Goal: Information Seeking & Learning: Learn about a topic

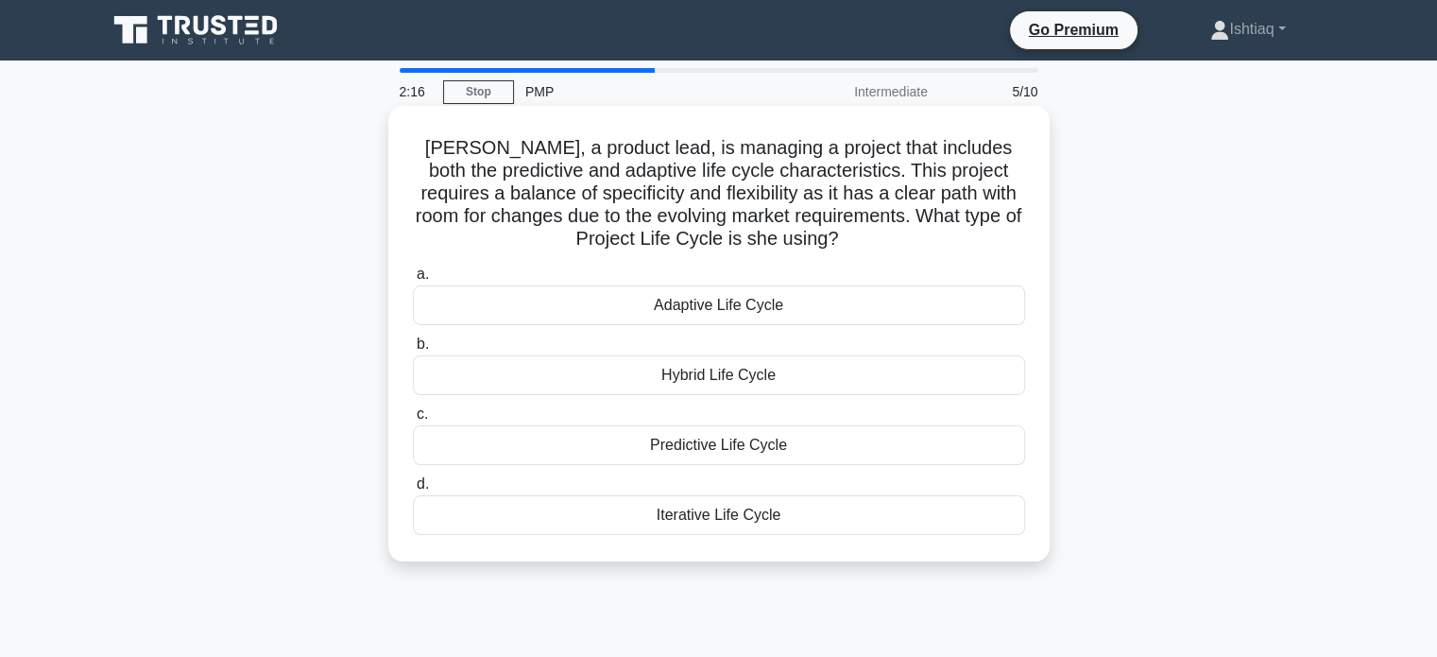
scroll to position [5446, 0]
click at [732, 385] on div "Hybrid Life Cycle" at bounding box center [719, 375] width 612 height 40
click at [413, 351] on input "b. Hybrid Life Cycle" at bounding box center [413, 344] width 0 height 12
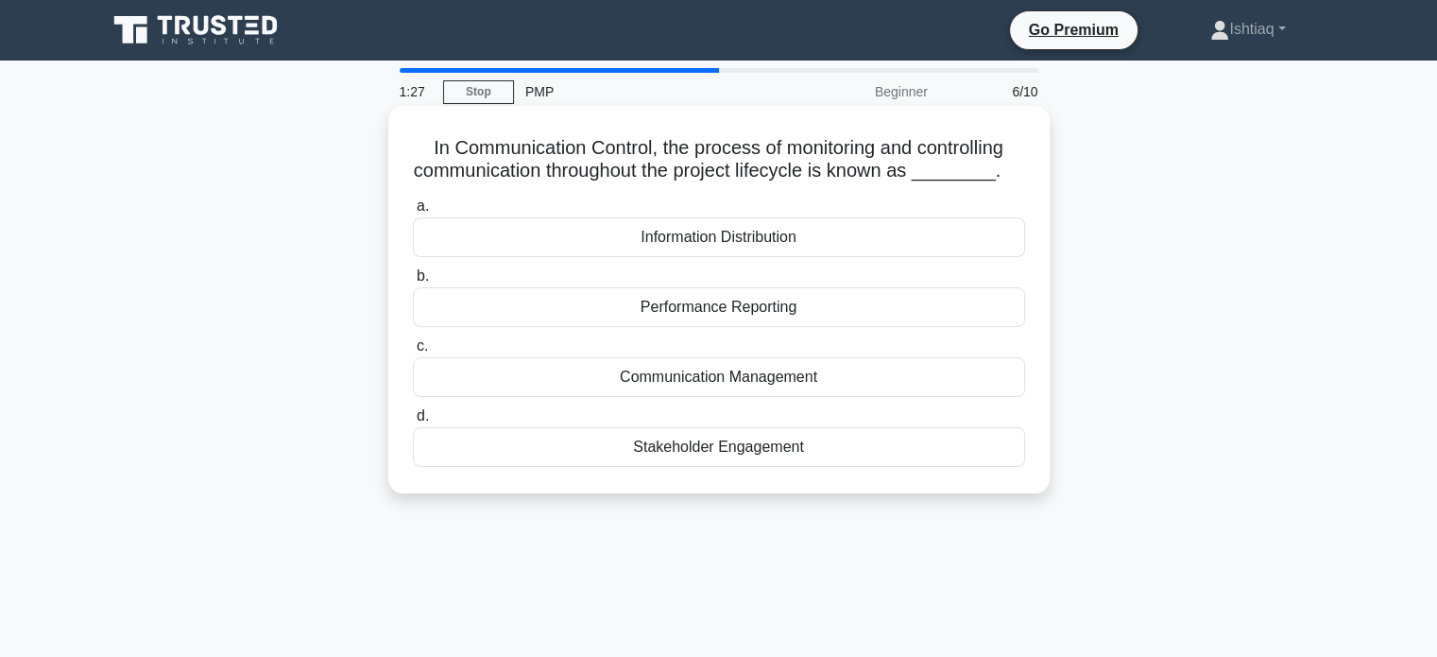
click at [756, 316] on div "Performance Reporting" at bounding box center [719, 307] width 612 height 40
click at [413, 283] on input "b. Performance Reporting" at bounding box center [413, 276] width 0 height 12
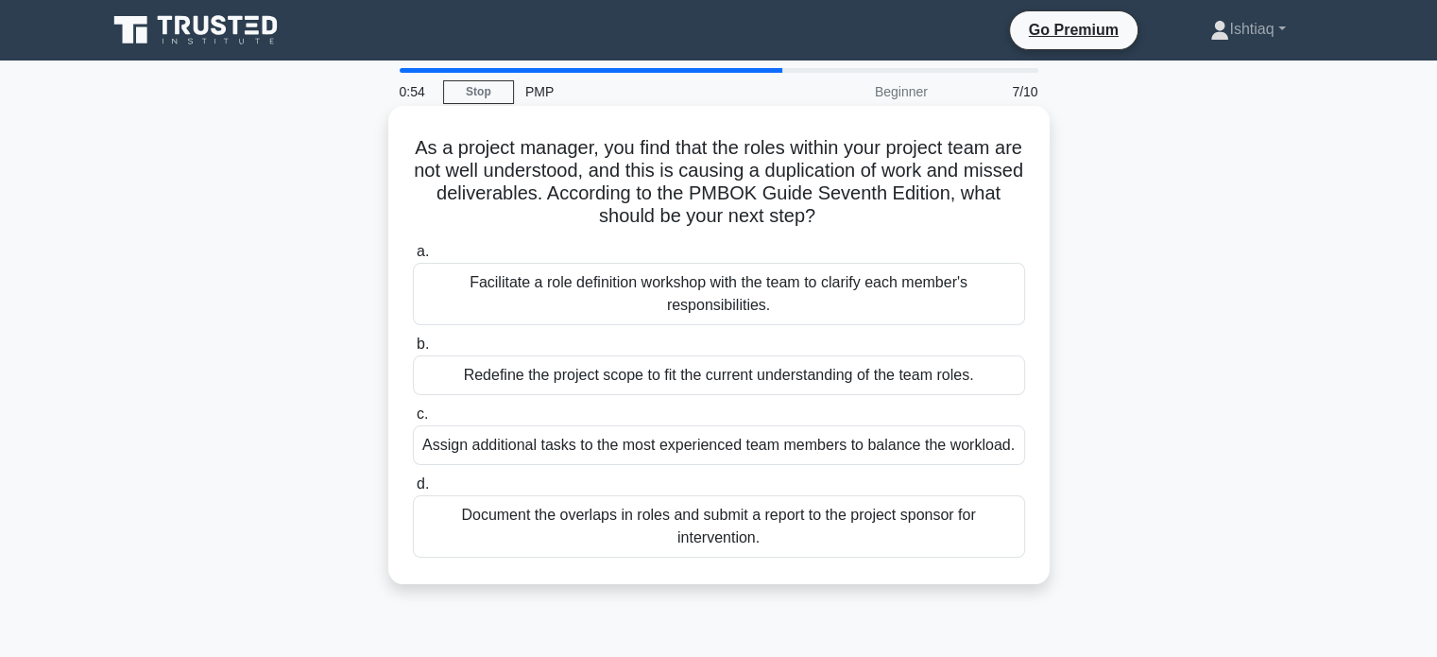
click at [690, 301] on div "Facilitate a role definition workshop with the team to clarify each member's re…" at bounding box center [719, 294] width 612 height 62
click at [413, 258] on input "a. Facilitate a role definition workshop with the team to clarify each member's…" at bounding box center [413, 252] width 0 height 12
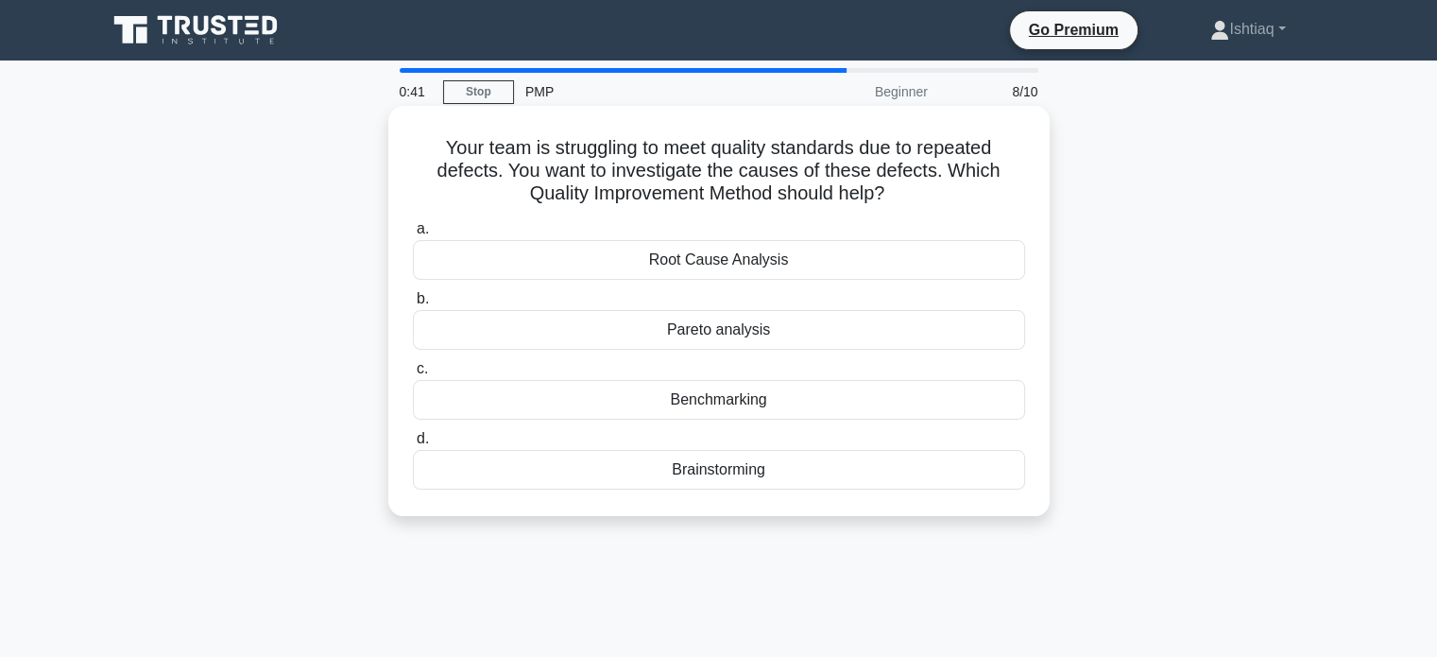
click at [745, 272] on div "Root Cause Analysis" at bounding box center [719, 260] width 612 height 40
click at [413, 235] on input "a. Root Cause Analysis" at bounding box center [413, 229] width 0 height 12
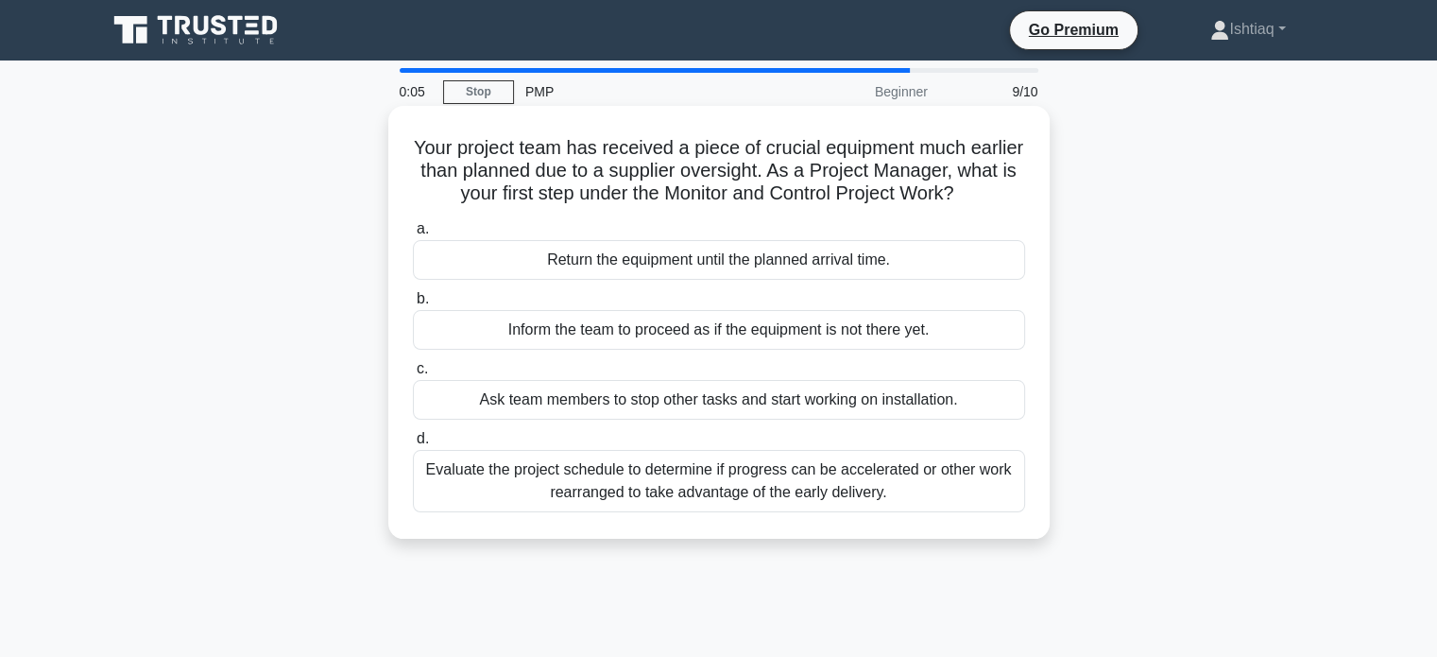
click at [782, 490] on div "Evaluate the project schedule to determine if progress can be accelerated or ot…" at bounding box center [719, 481] width 612 height 62
click at [413, 445] on input "d. Evaluate the project schedule to determine if progress can be accelerated or…" at bounding box center [413, 439] width 0 height 12
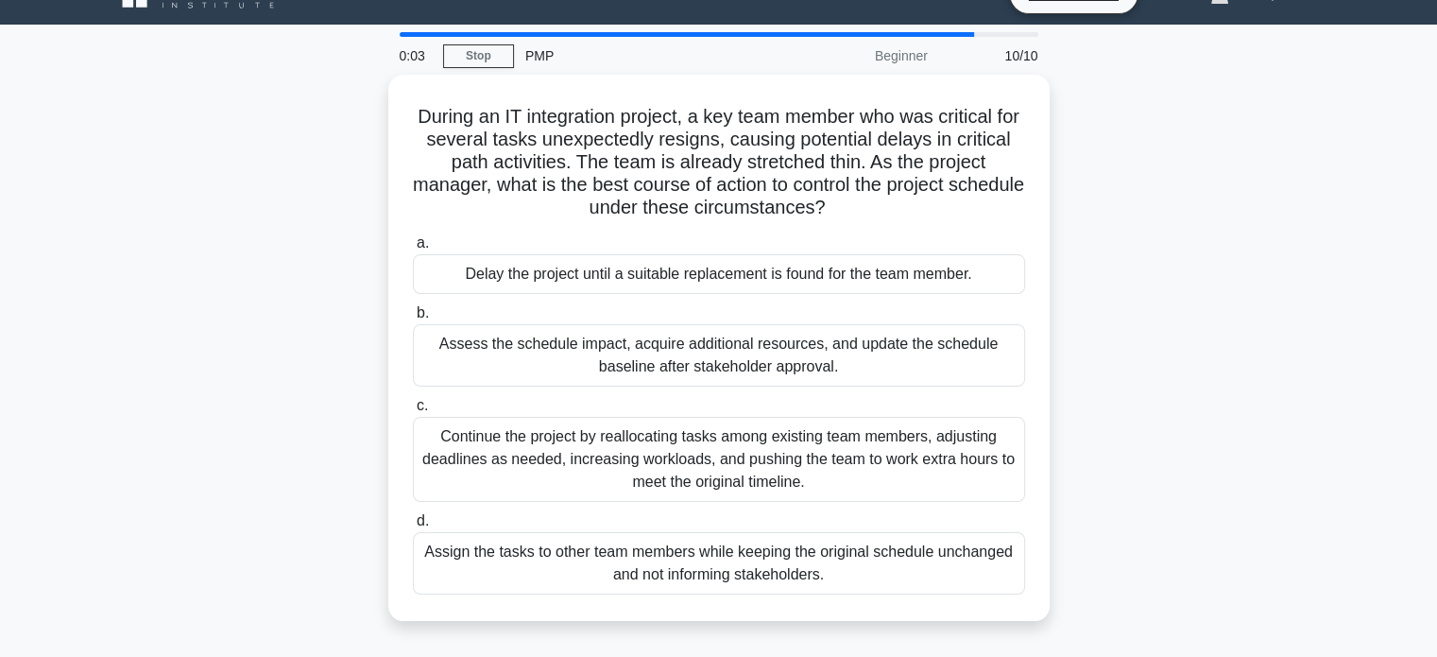
scroll to position [37, 0]
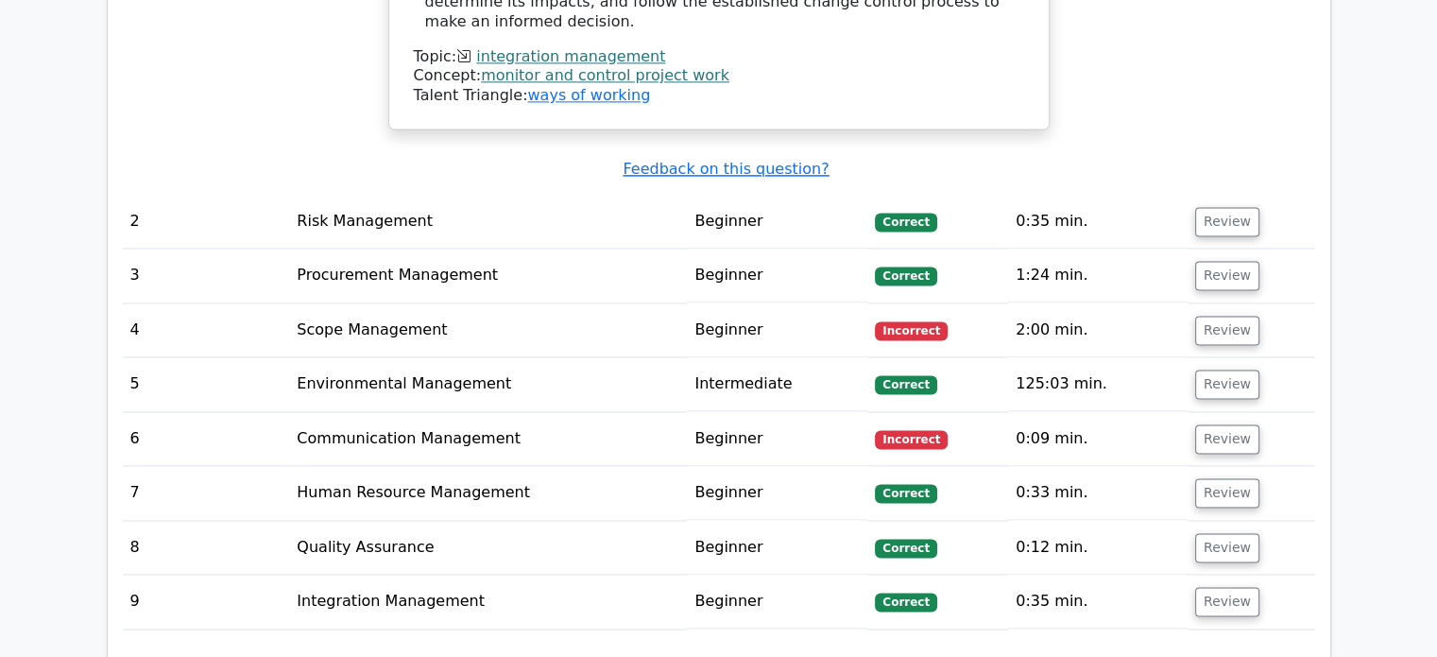
scroll to position [2714, 0]
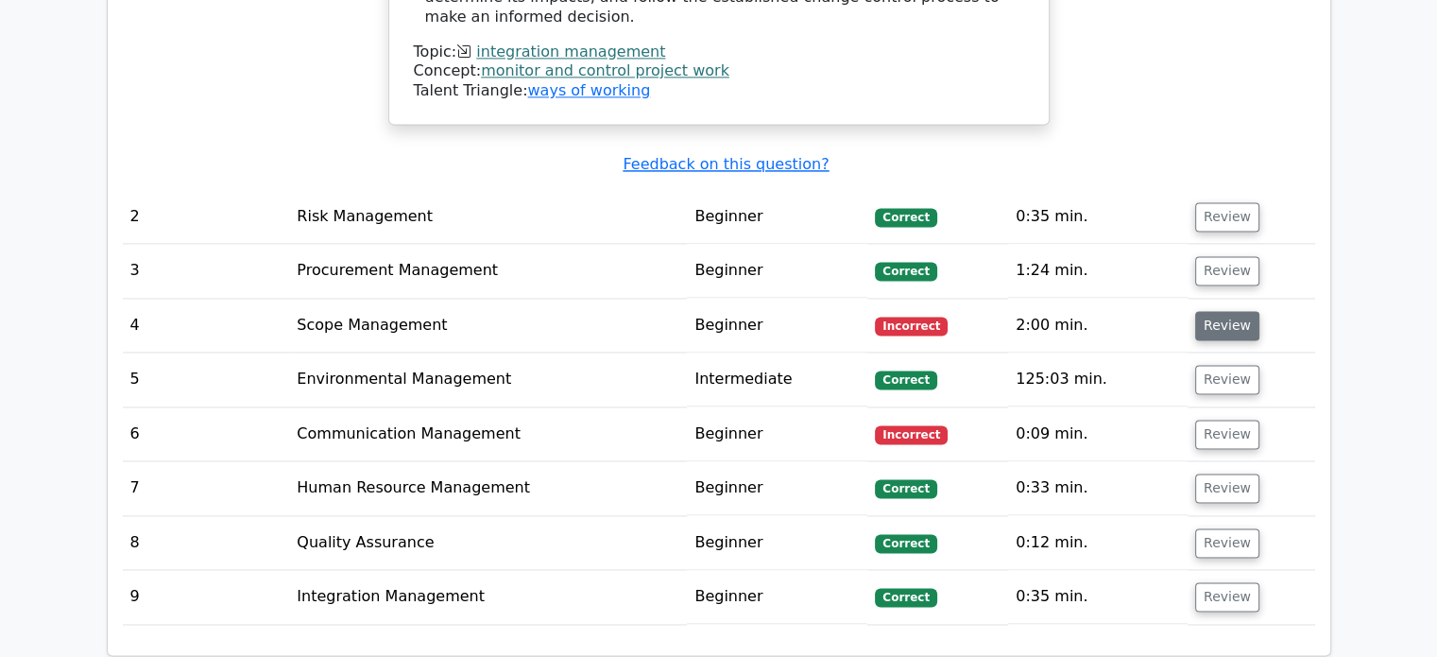
click at [1195, 311] on button "Review" at bounding box center [1227, 325] width 64 height 29
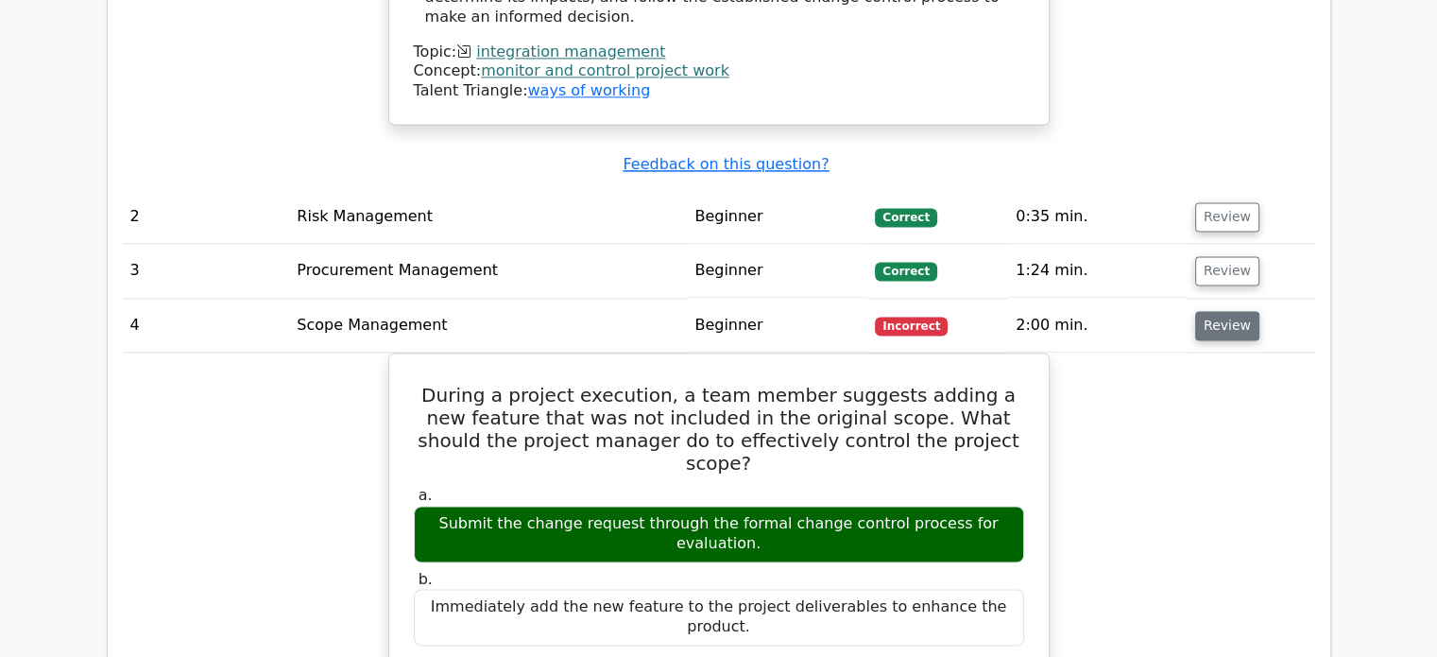
click at [1211, 311] on button "Review" at bounding box center [1227, 325] width 64 height 29
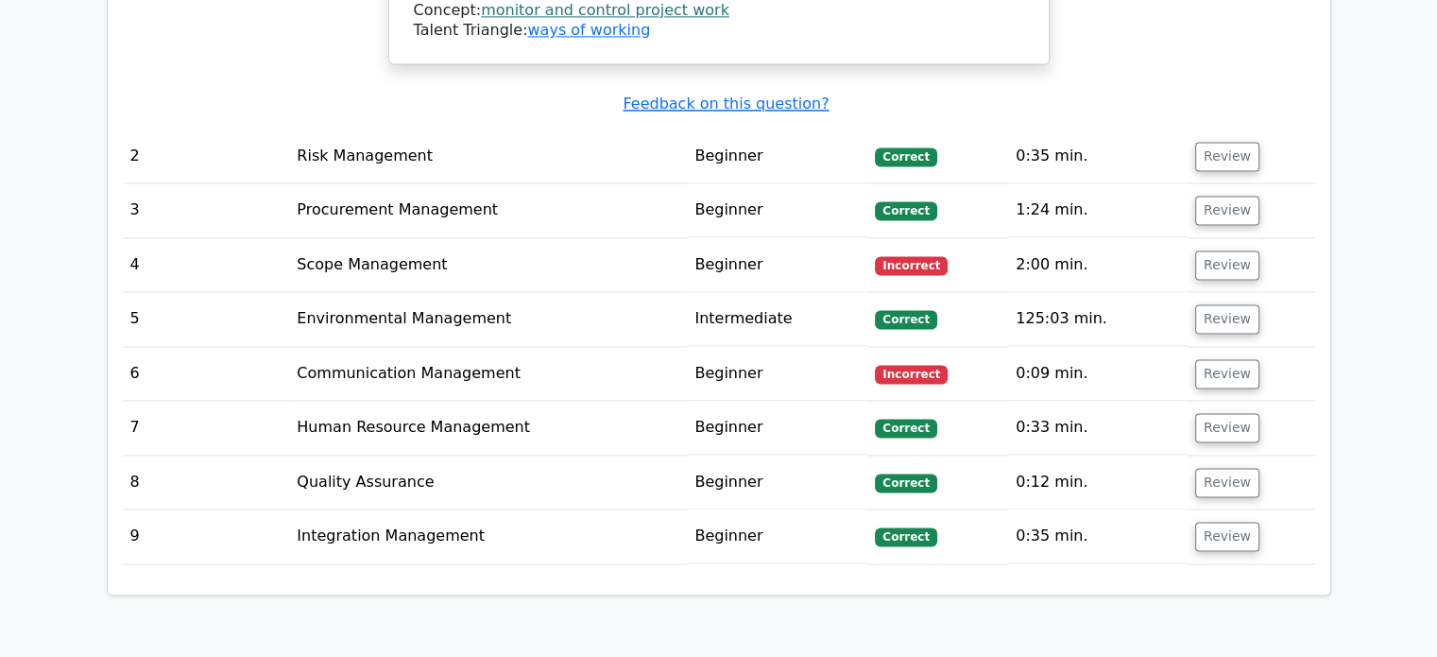
scroll to position [2774, 0]
click at [1210, 360] on button "Review" at bounding box center [1227, 374] width 64 height 29
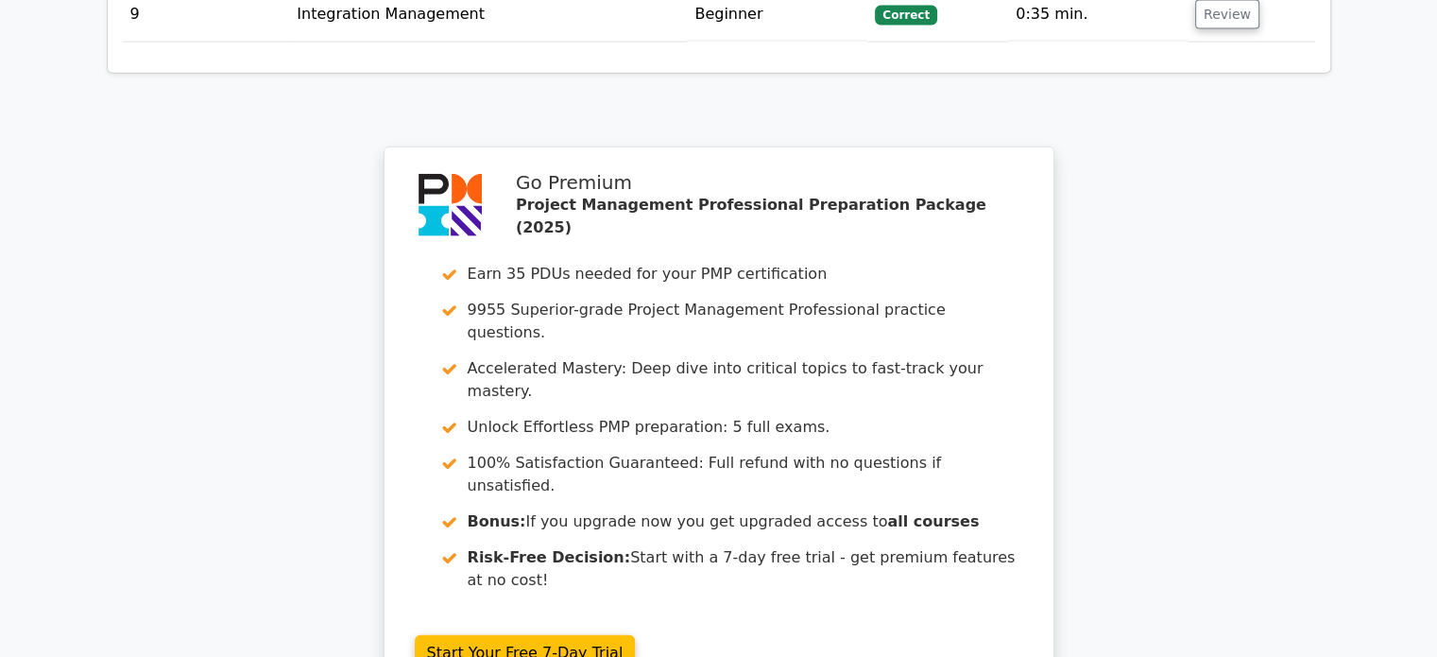
scroll to position [4616, 0]
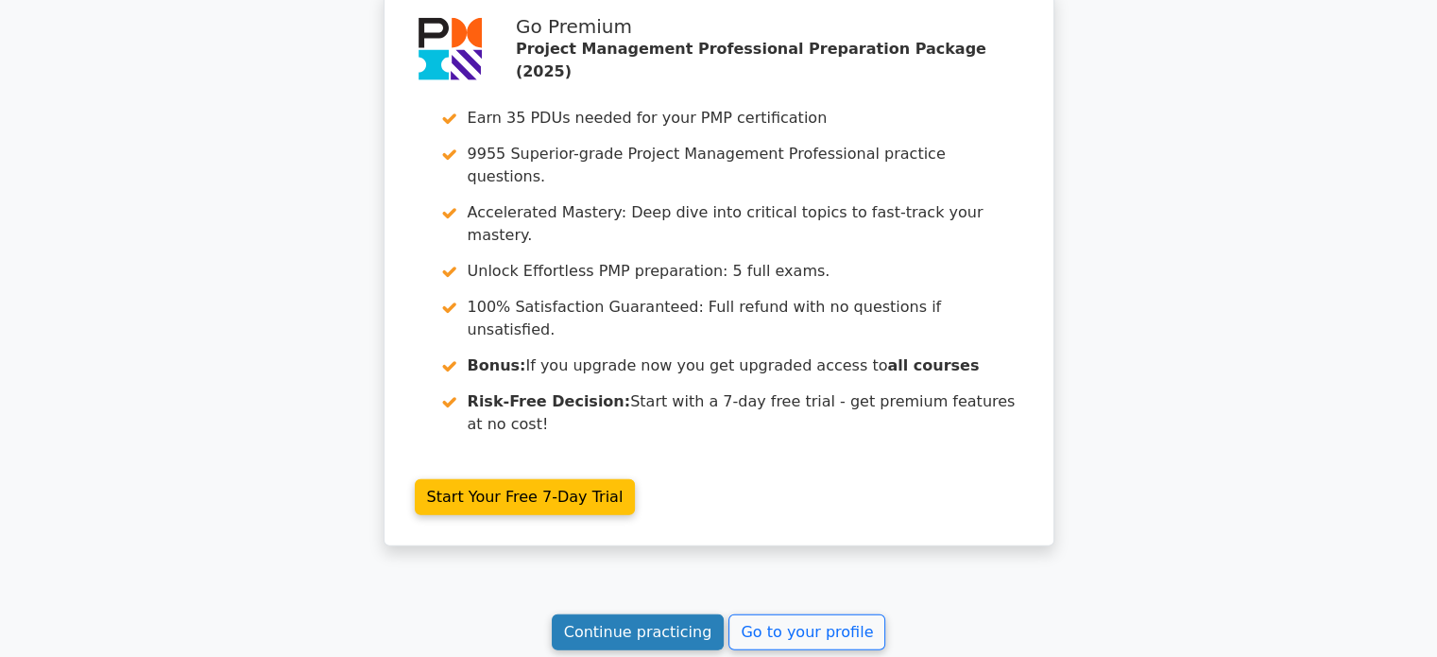
click at [665, 614] on link "Continue practicing" at bounding box center [638, 632] width 173 height 36
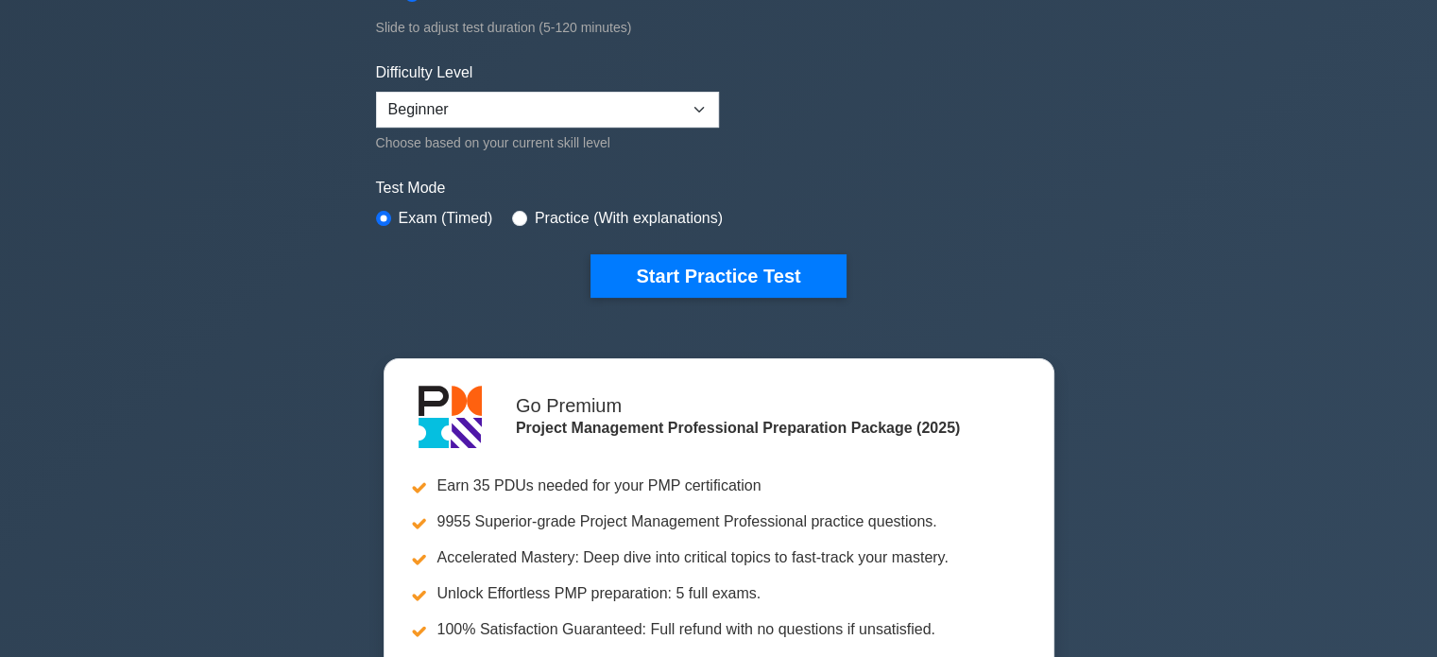
scroll to position [435, 0]
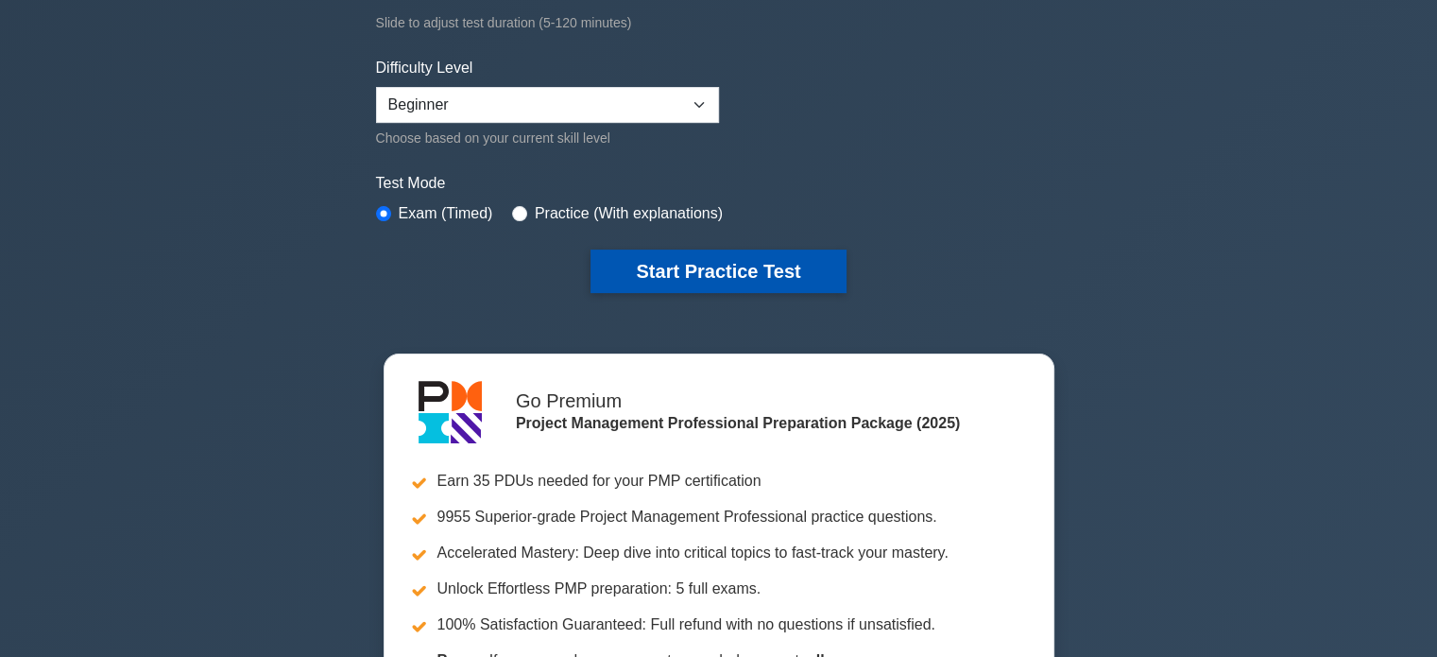
click at [758, 275] on button "Start Practice Test" at bounding box center [718, 270] width 255 height 43
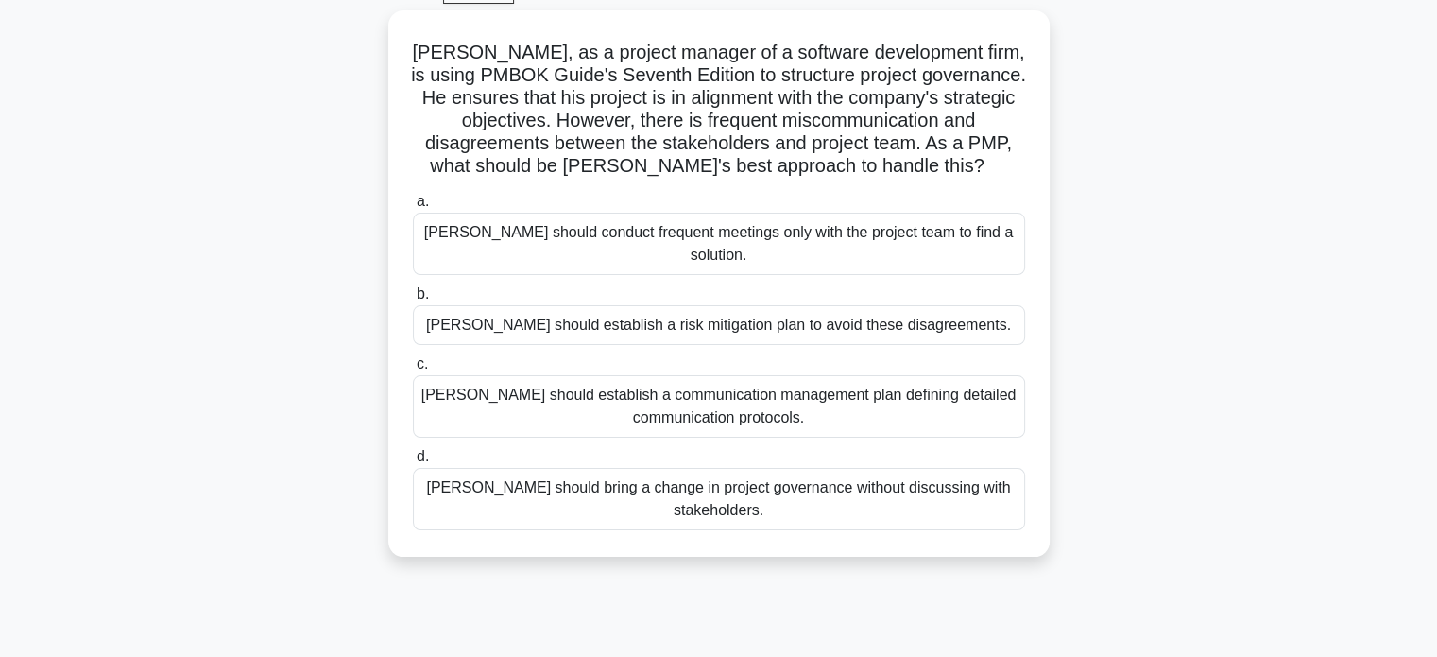
scroll to position [101, 0]
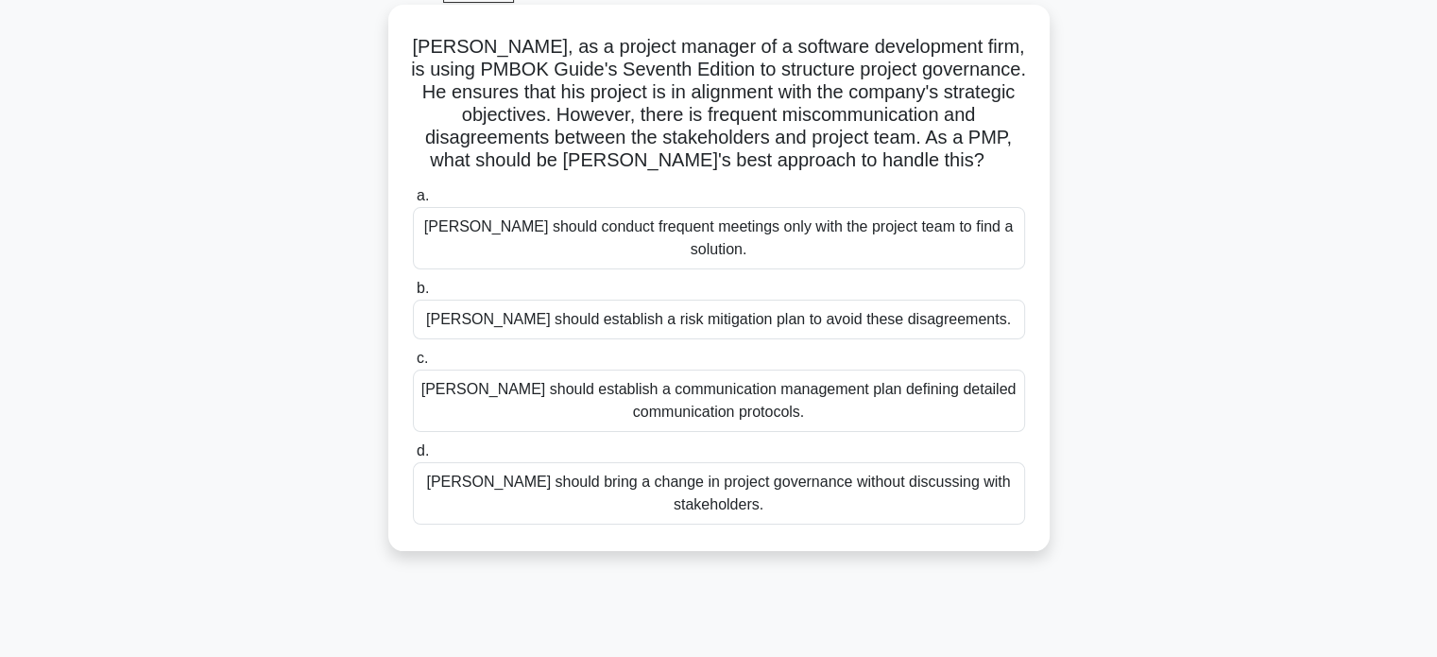
click at [726, 234] on div "Adam should conduct frequent meetings only with the project team to find a solu…" at bounding box center [719, 238] width 612 height 62
click at [413, 202] on input "a. Adam should conduct frequent meetings only with the project team to find a s…" at bounding box center [413, 196] width 0 height 12
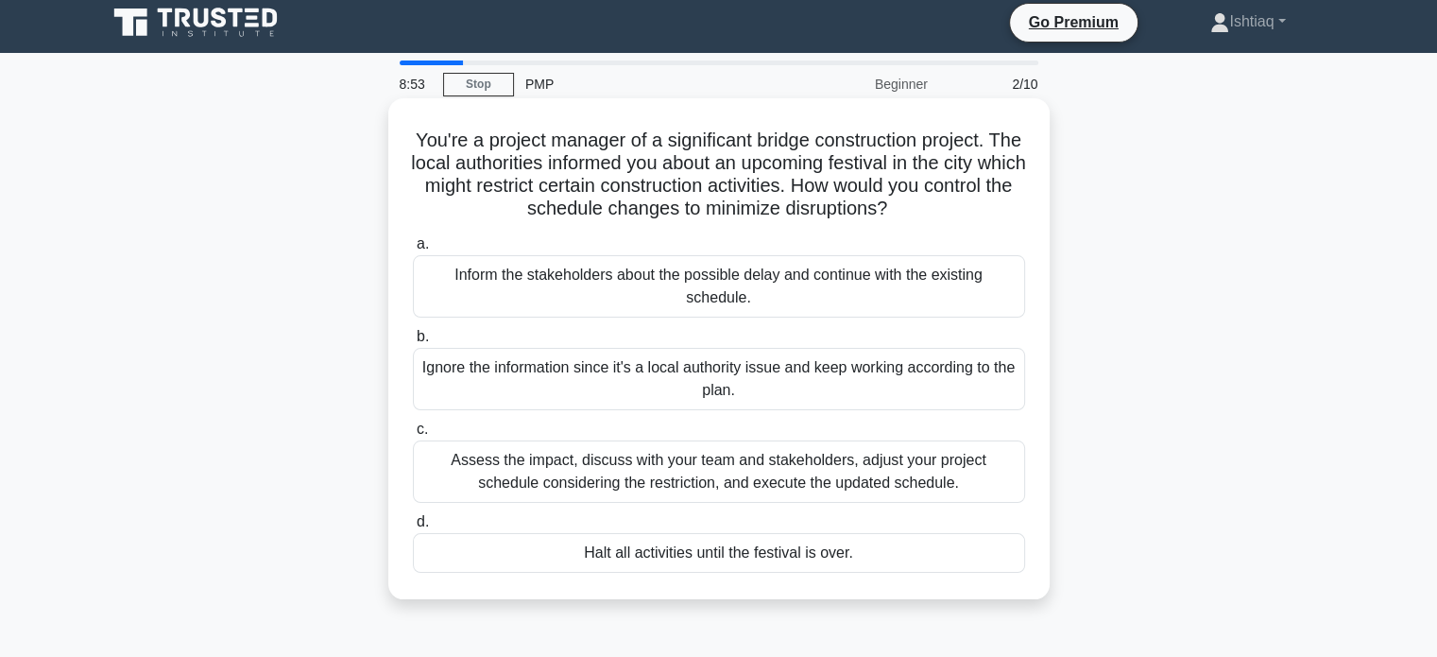
scroll to position [0, 0]
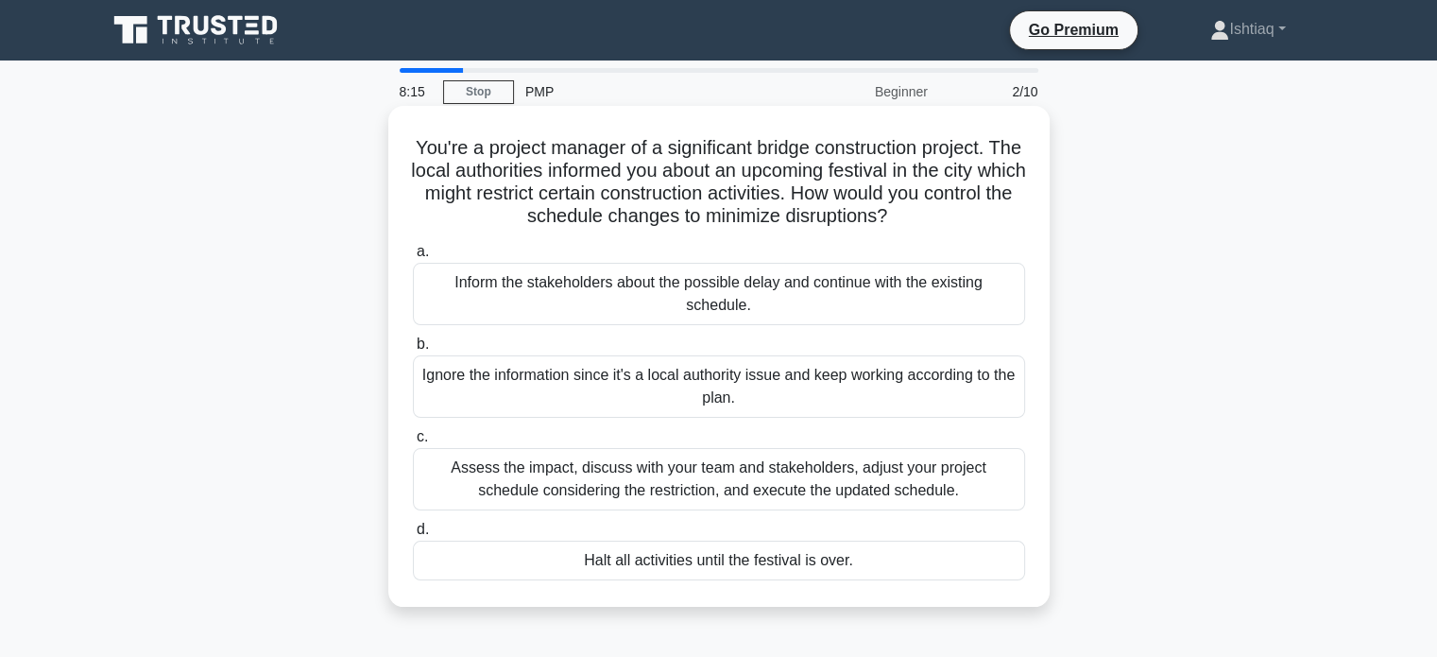
click at [756, 471] on div "Assess the impact, discuss with your team and stakeholders, adjust your project…" at bounding box center [719, 479] width 612 height 62
click at [413, 443] on input "c. Assess the impact, discuss with your team and stakeholders, adjust your proj…" at bounding box center [413, 437] width 0 height 12
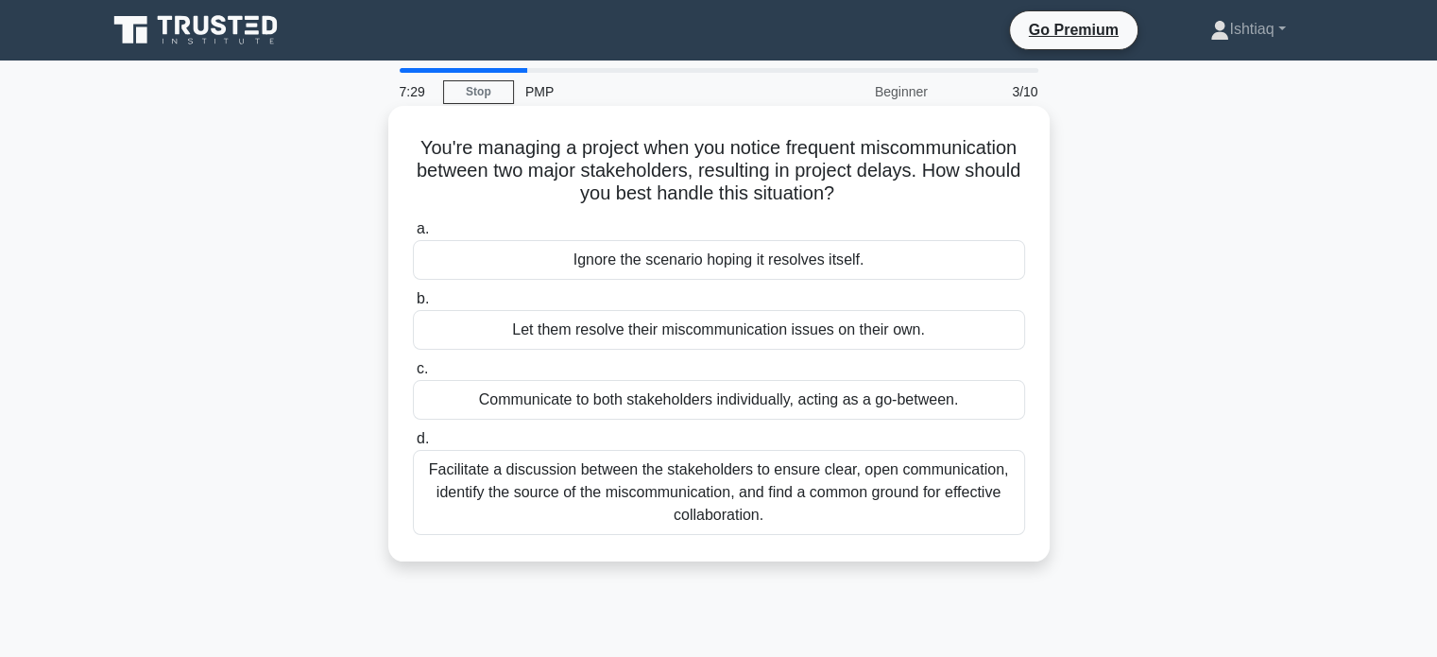
click at [798, 509] on div "Facilitate a discussion between the stakeholders to ensure clear, open communic…" at bounding box center [719, 492] width 612 height 85
click at [413, 445] on input "d. Facilitate a discussion between the stakeholders to ensure clear, open commu…" at bounding box center [413, 439] width 0 height 12
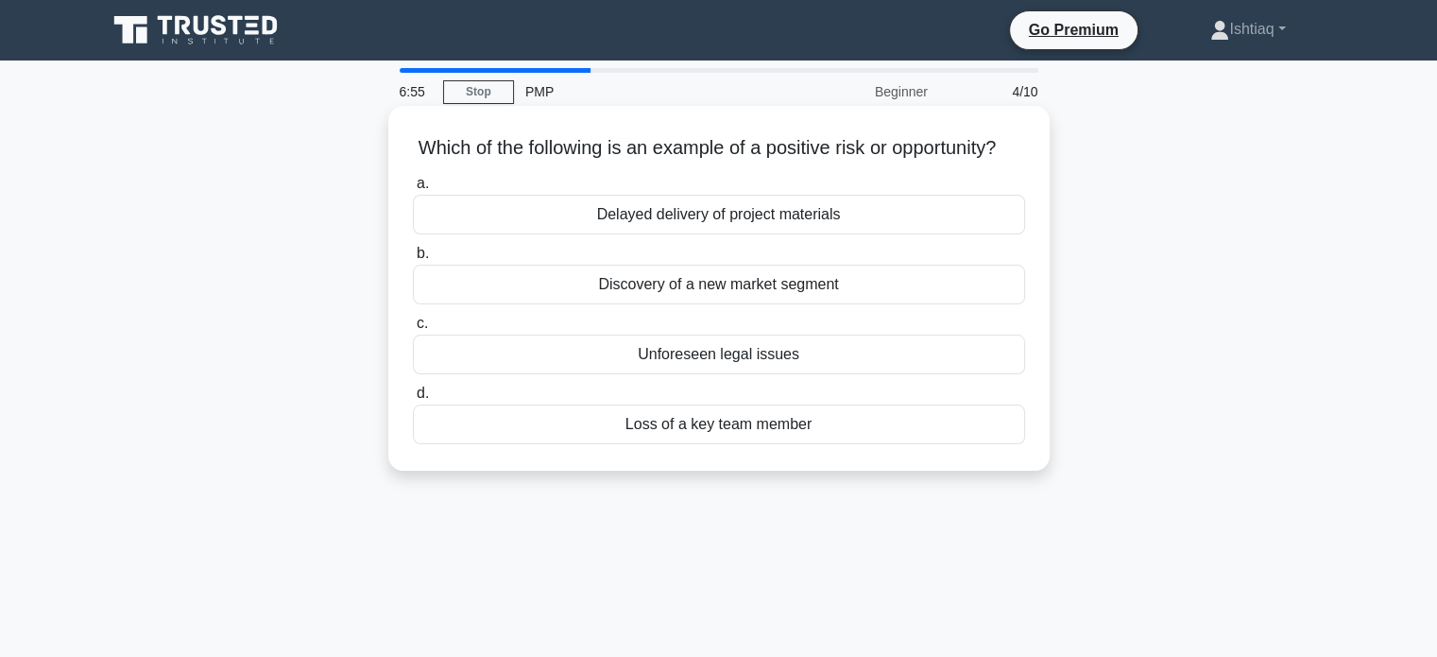
click at [753, 304] on div "Discovery of a new market segment" at bounding box center [719, 285] width 612 height 40
click at [413, 260] on input "b. Discovery of a new market segment" at bounding box center [413, 254] width 0 height 12
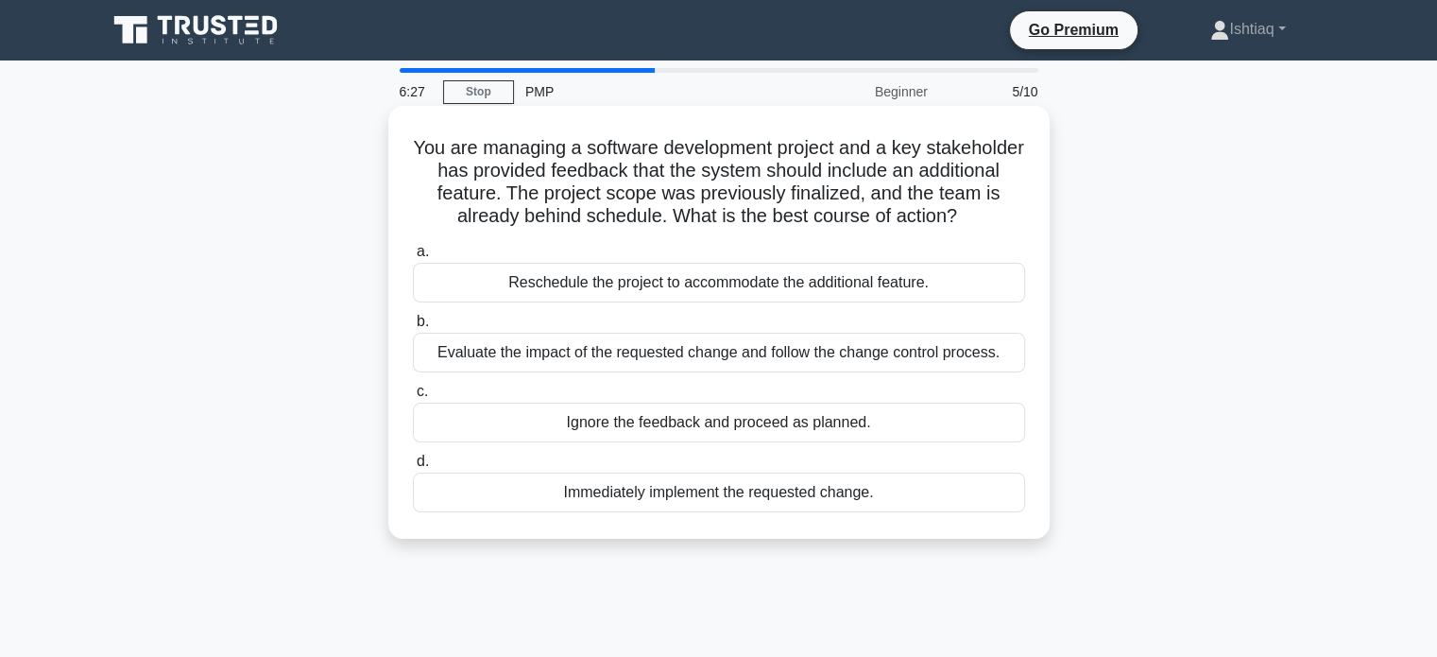
click at [741, 353] on div "Evaluate the impact of the requested change and follow the change control proce…" at bounding box center [719, 353] width 612 height 40
click at [413, 328] on input "b. Evaluate the impact of the requested change and follow the change control pr…" at bounding box center [413, 322] width 0 height 12
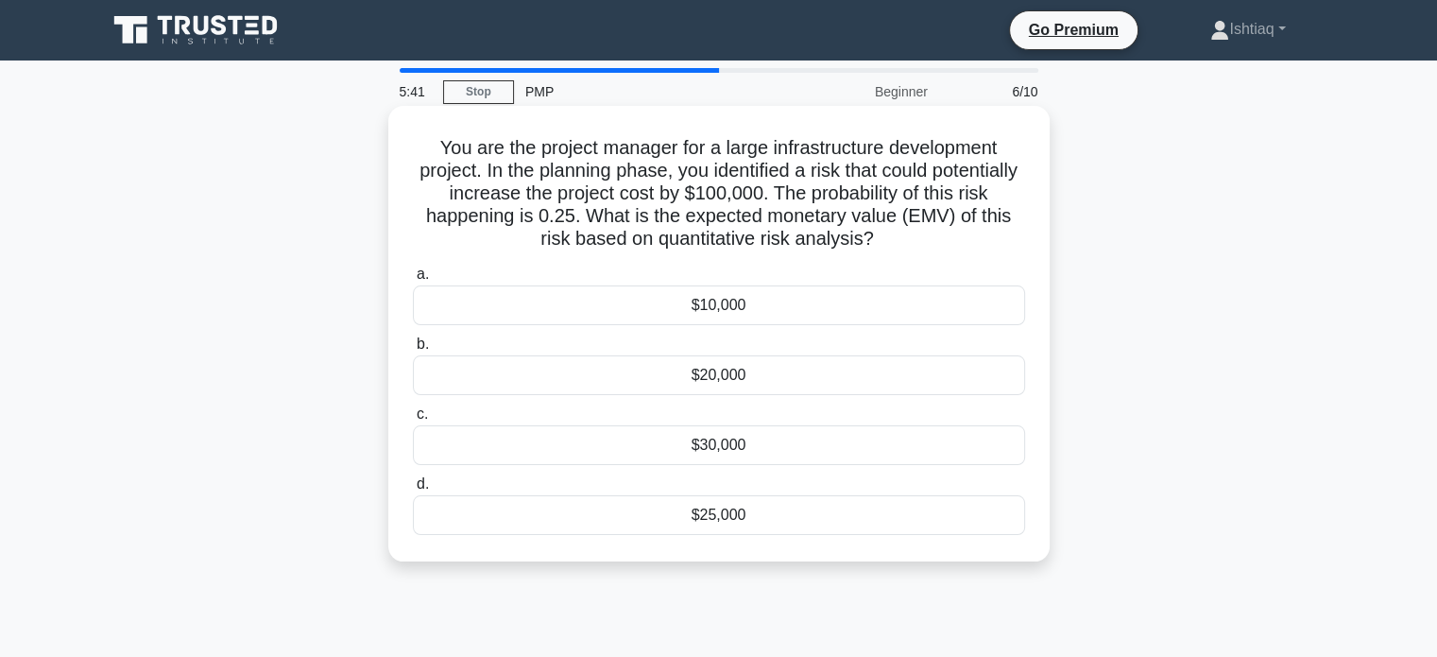
click at [707, 522] on div "$25,000" at bounding box center [719, 515] width 612 height 40
click at [413, 490] on input "d. $25,000" at bounding box center [413, 484] width 0 height 12
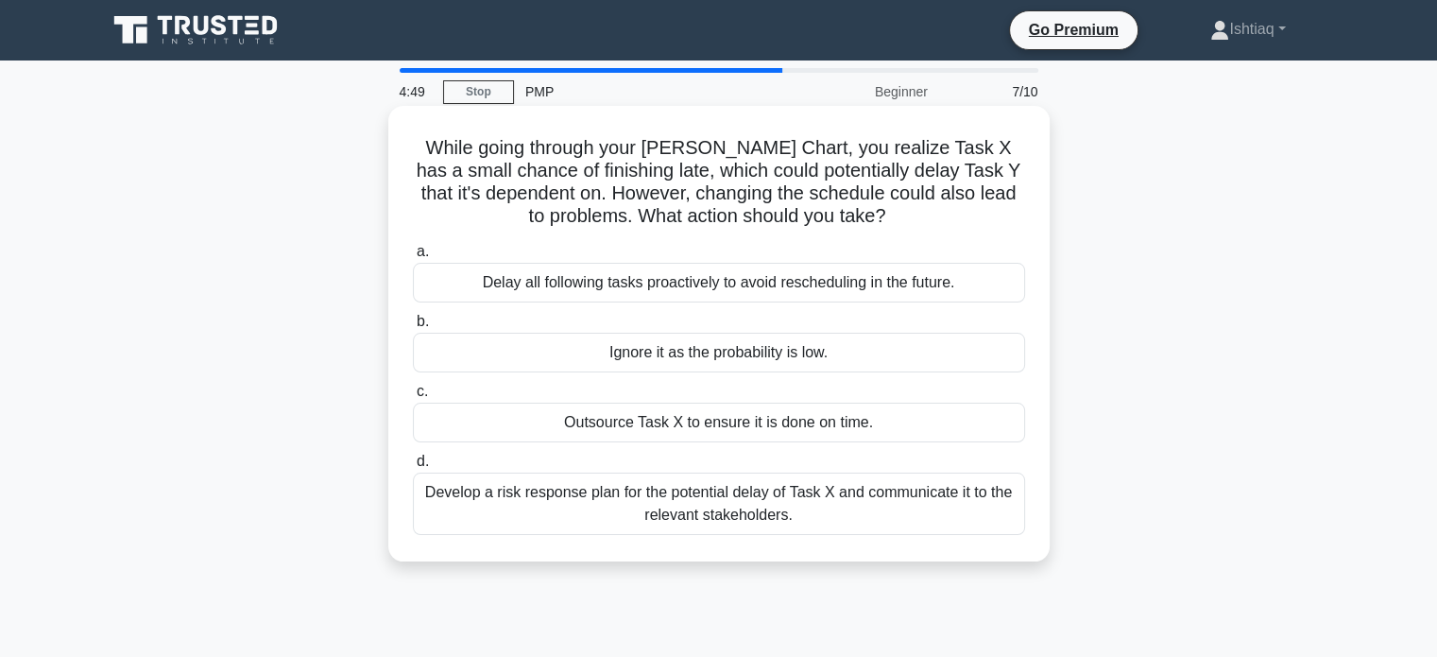
click at [761, 361] on div "Ignore it as the probability is low." at bounding box center [719, 353] width 612 height 40
click at [413, 328] on input "b. Ignore it as the probability is low." at bounding box center [413, 322] width 0 height 12
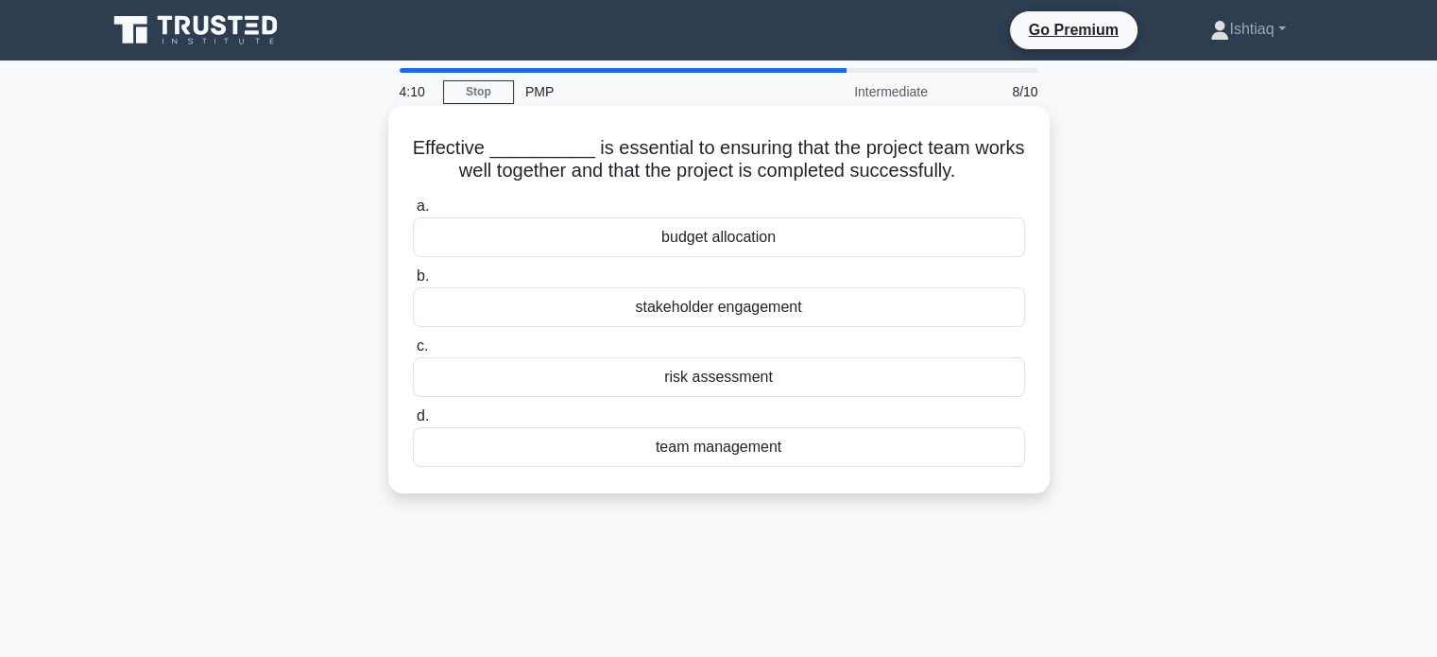
click at [733, 453] on div "team management" at bounding box center [719, 447] width 612 height 40
click at [413, 422] on input "d. team management" at bounding box center [413, 416] width 0 height 12
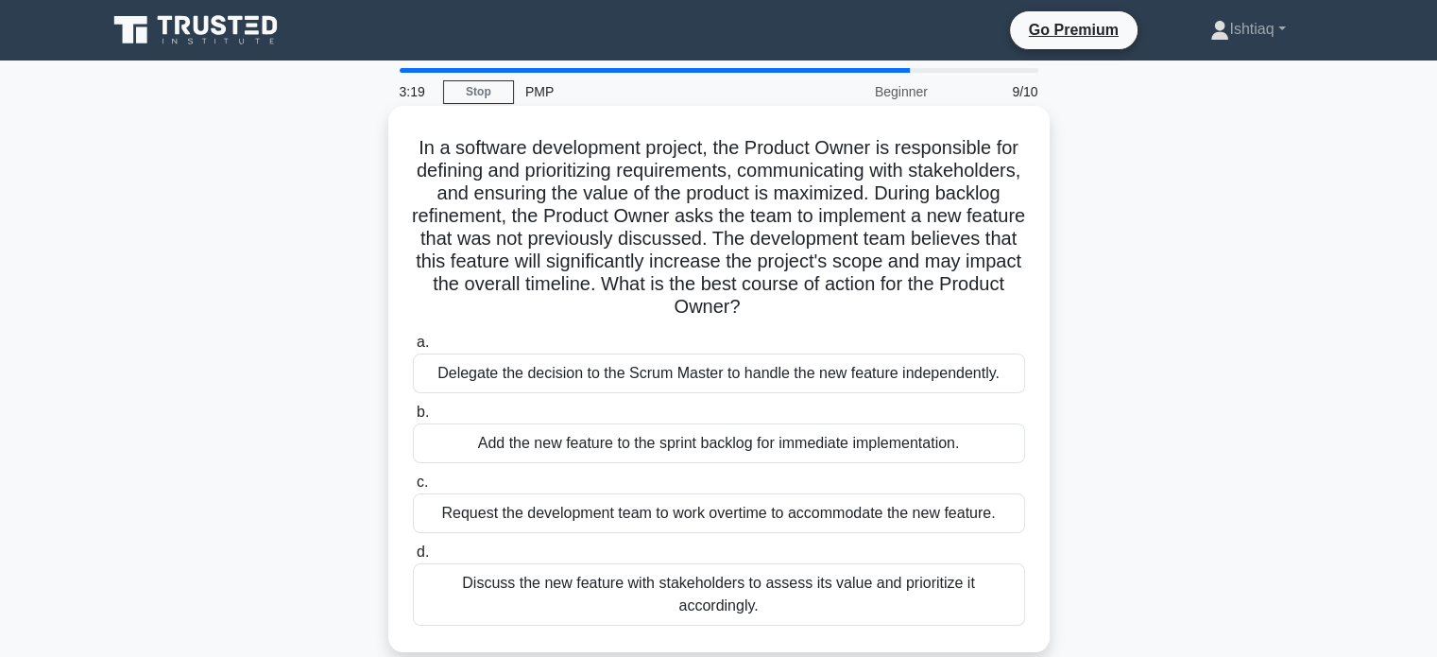
click at [756, 374] on div "Delegate the decision to the Scrum Master to handle the new feature independent…" at bounding box center [719, 373] width 612 height 40
click at [413, 349] on input "a. Delegate the decision to the Scrum Master to handle the new feature independ…" at bounding box center [413, 342] width 0 height 12
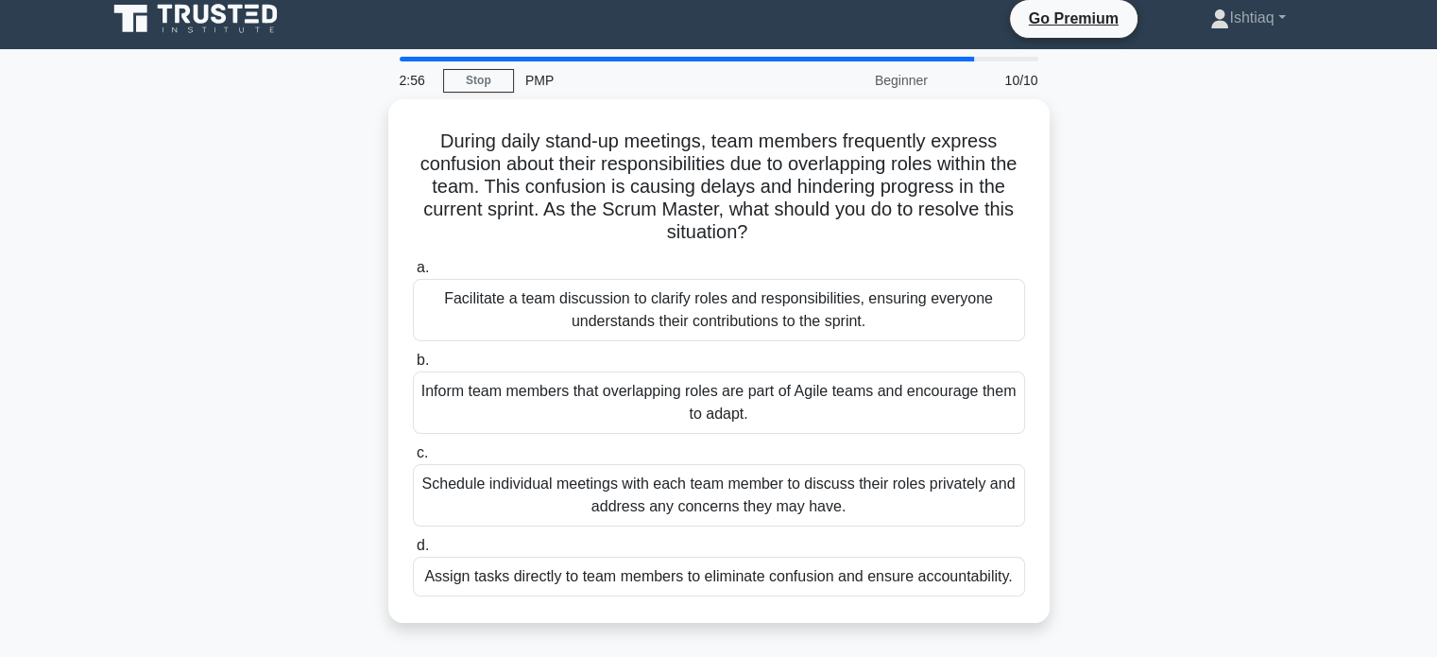
scroll to position [15, 0]
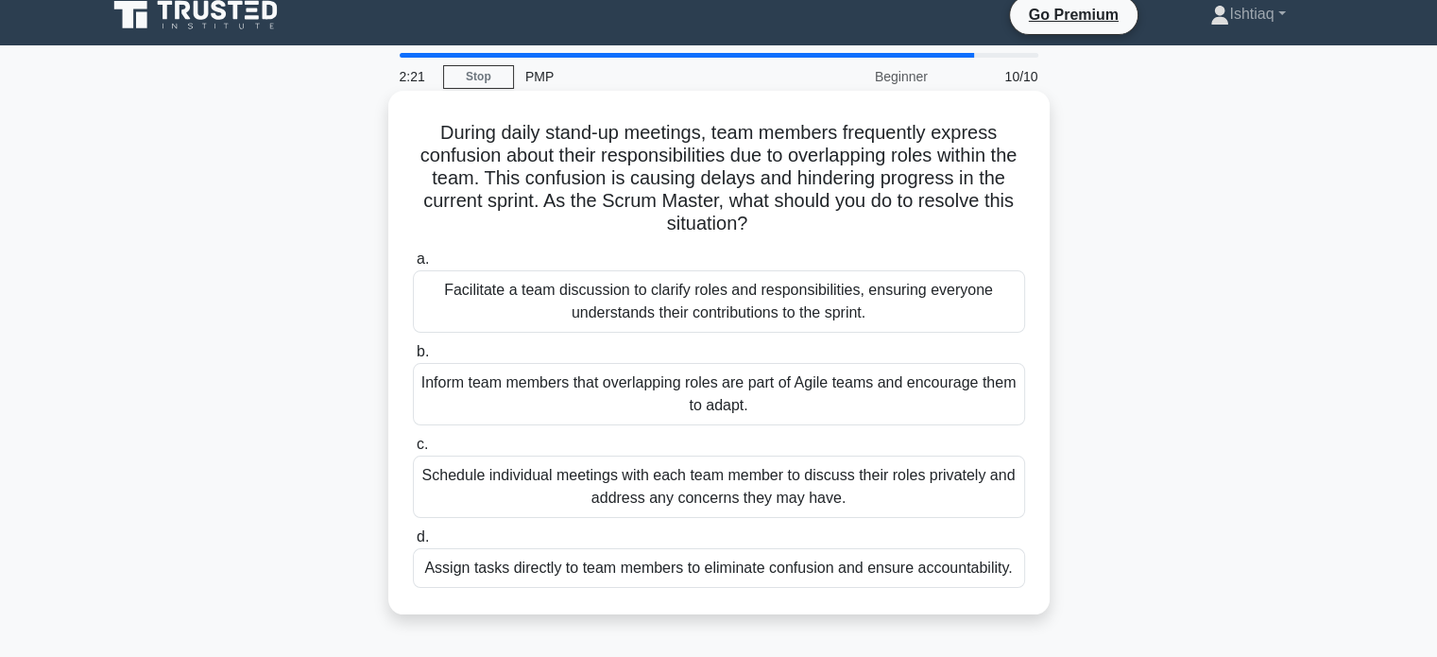
click at [756, 304] on div "Facilitate a team discussion to clarify roles and responsibilities, ensuring ev…" at bounding box center [719, 301] width 612 height 62
click at [413, 266] on input "a. Facilitate a team discussion to clarify roles and responsibilities, ensuring…" at bounding box center [413, 259] width 0 height 12
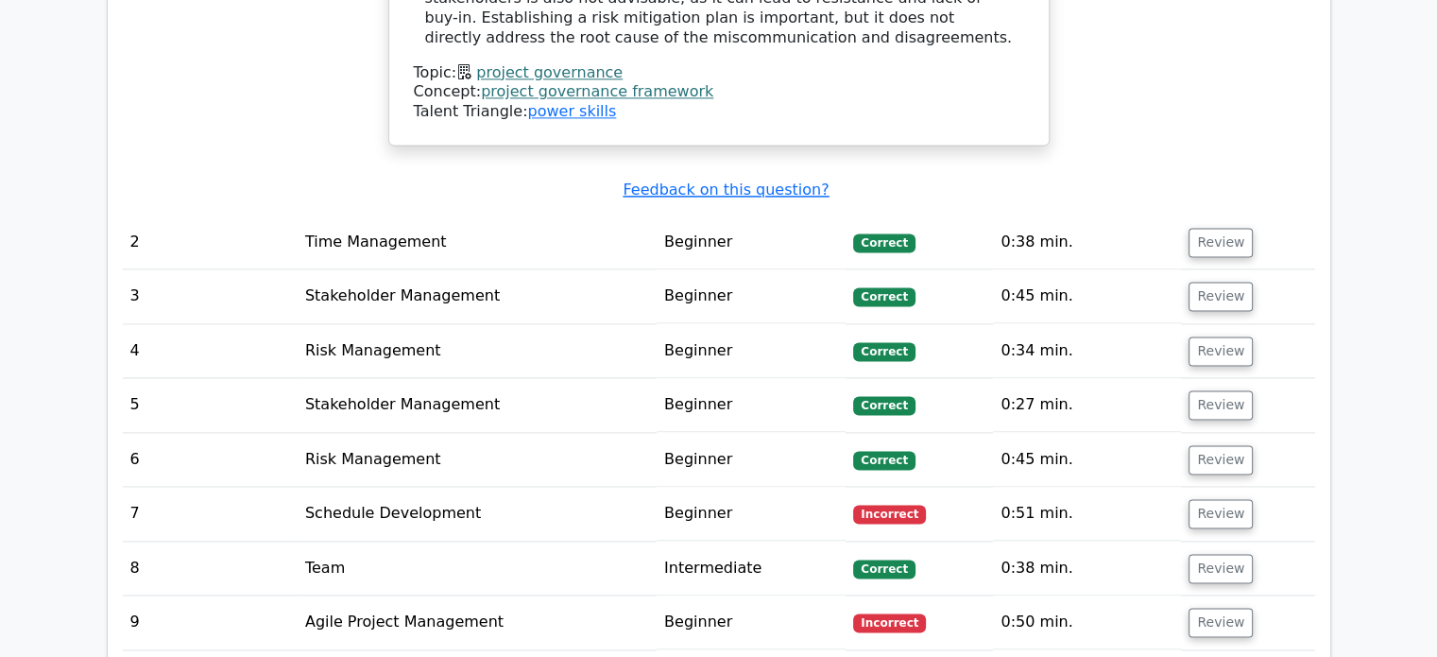
scroll to position [2608, 0]
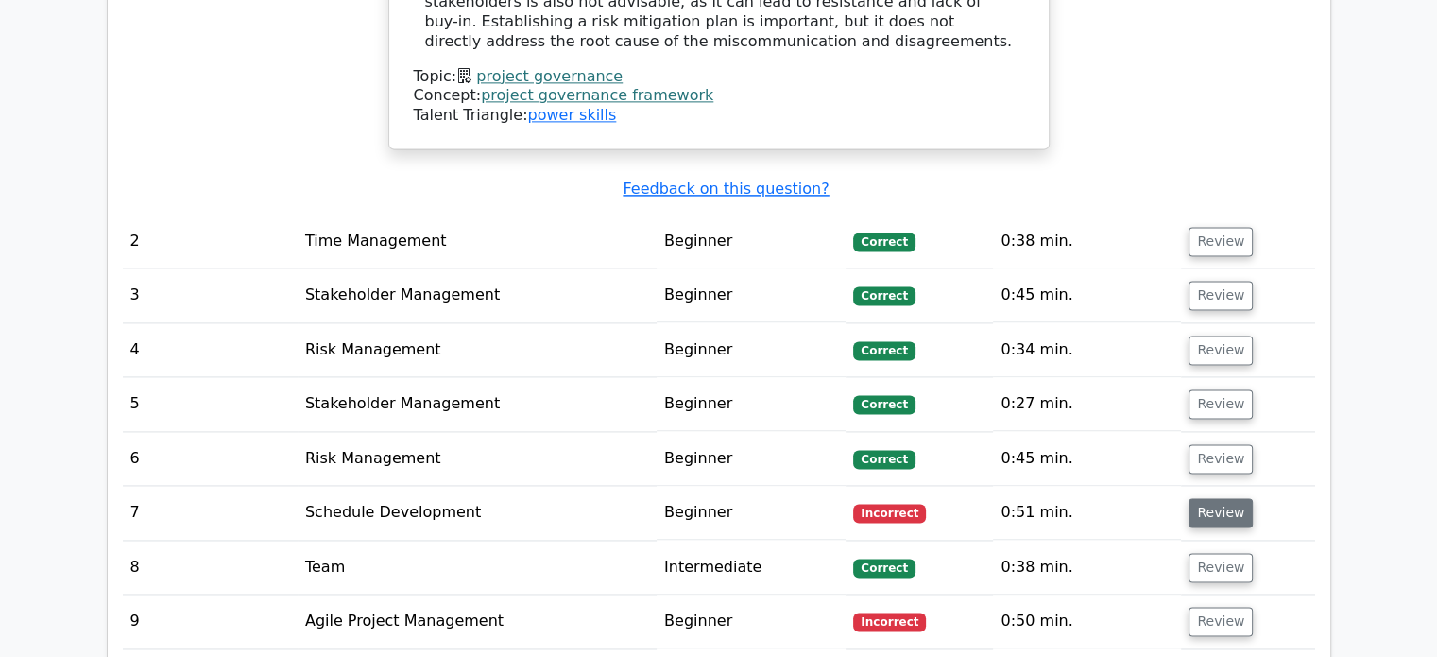
click at [1212, 498] on button "Review" at bounding box center [1221, 512] width 64 height 29
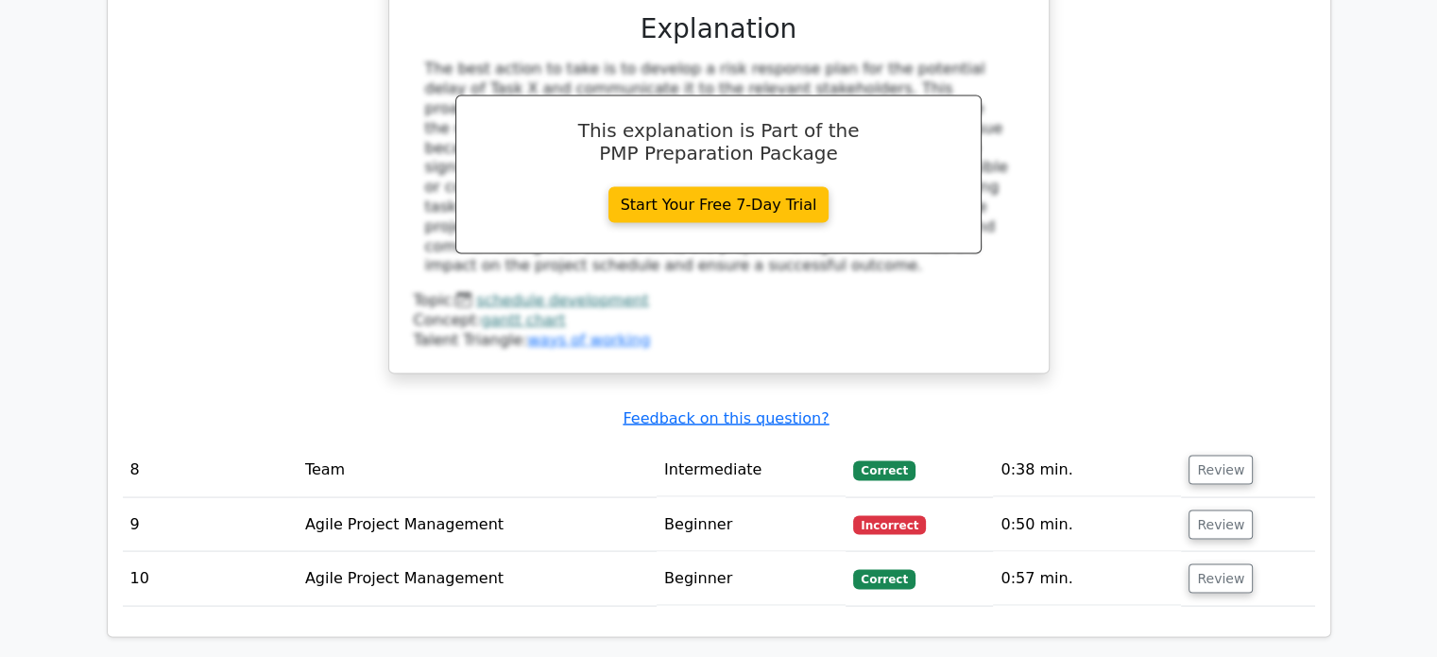
scroll to position [3583, 0]
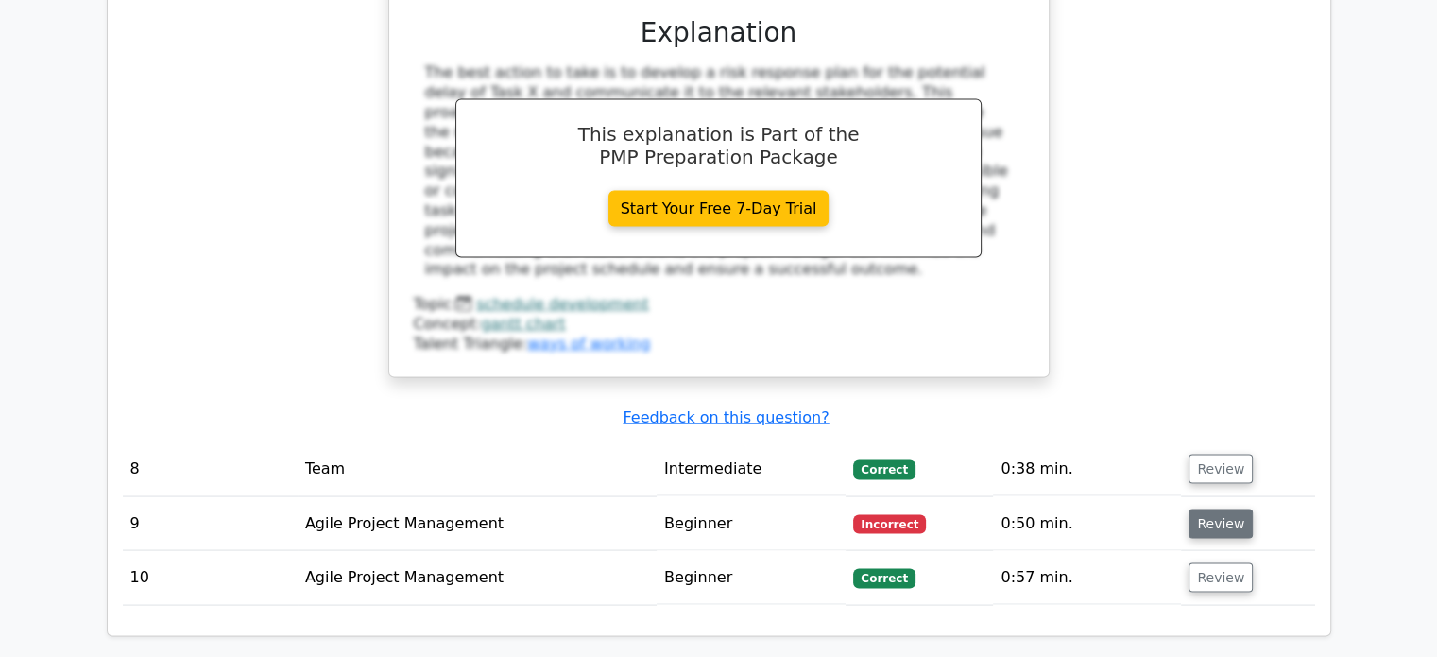
click at [1221, 508] on button "Review" at bounding box center [1221, 522] width 64 height 29
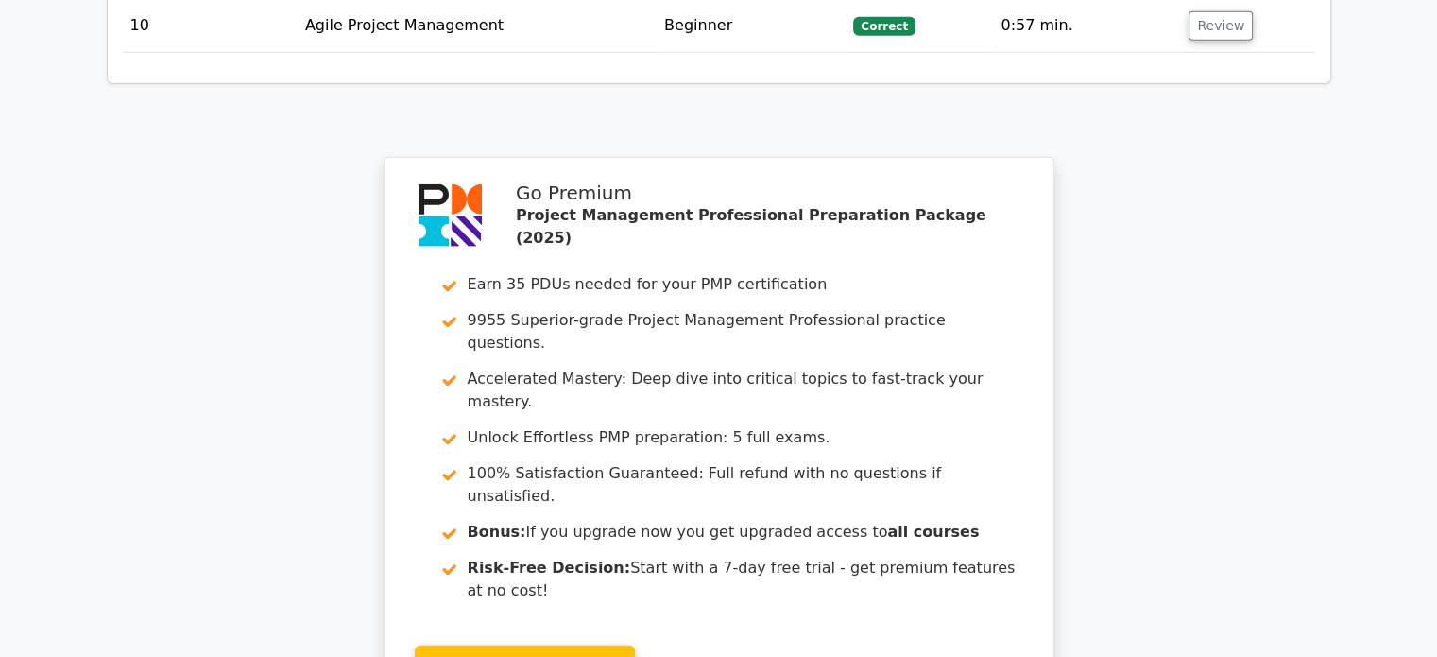
scroll to position [5341, 0]
